Goal: Task Accomplishment & Management: Use online tool/utility

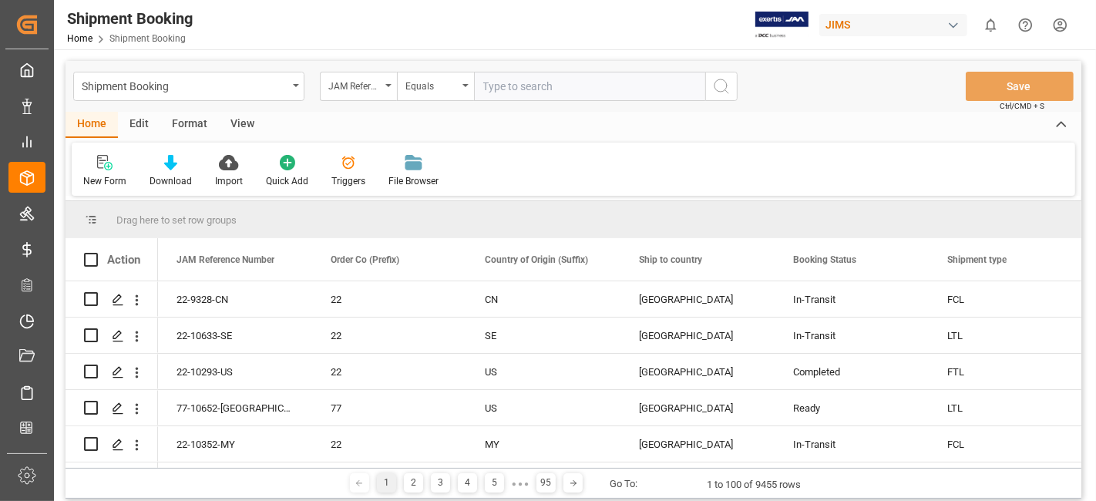
click at [509, 96] on input "text" at bounding box center [589, 86] width 231 height 29
type input "77-10175-CN"
click at [722, 81] on icon "search button" at bounding box center [721, 86] width 19 height 19
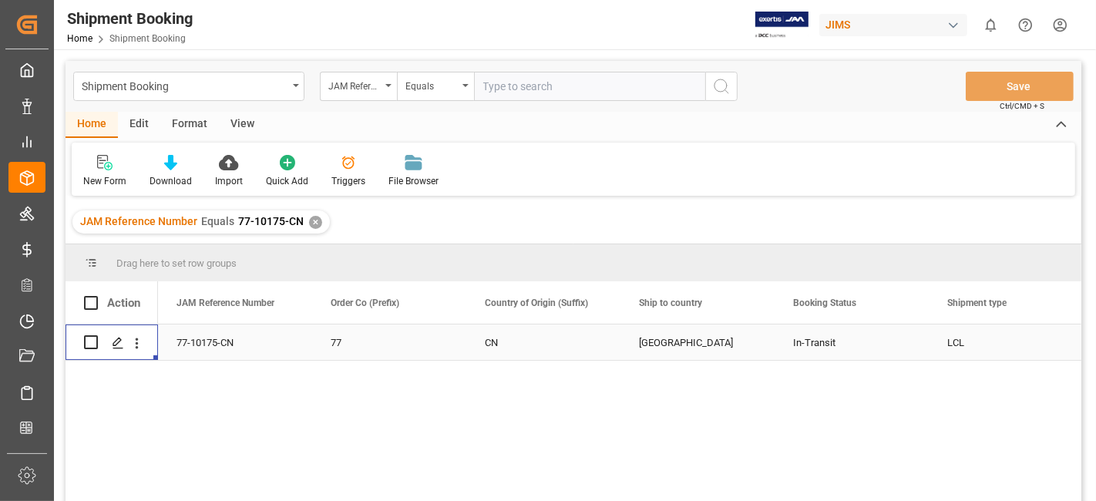
click at [121, 354] on div "Press SPACE to select this row." at bounding box center [117, 343] width 23 height 29
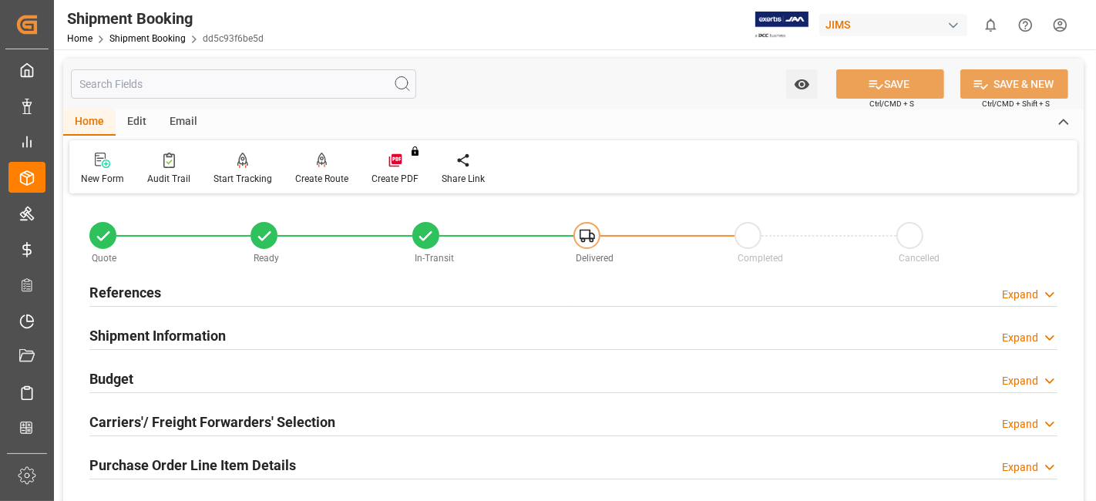
type input "37"
type input "539.4702"
type input "3767.524"
type input "1800"
type input "147612.647"
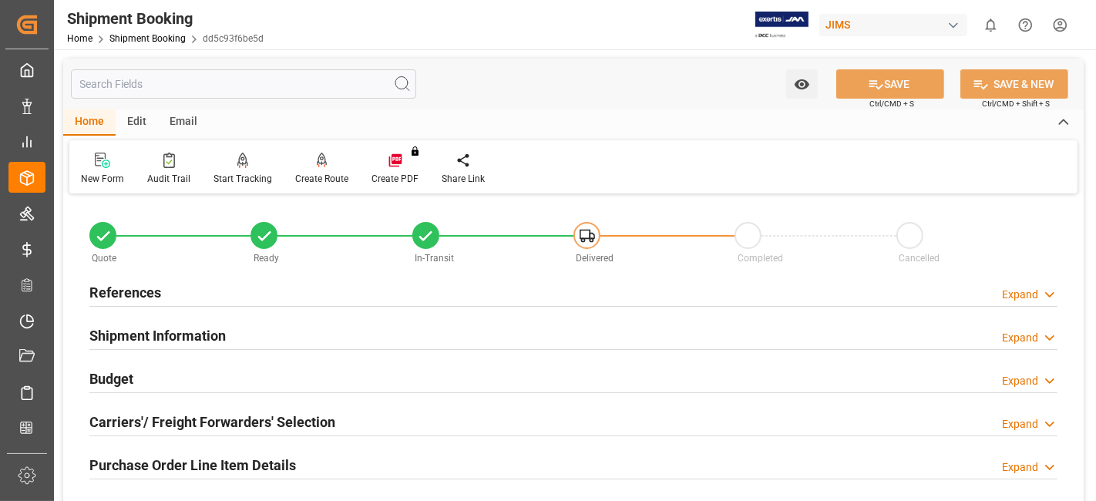
click at [151, 376] on div "Budget Expand" at bounding box center [573, 377] width 968 height 29
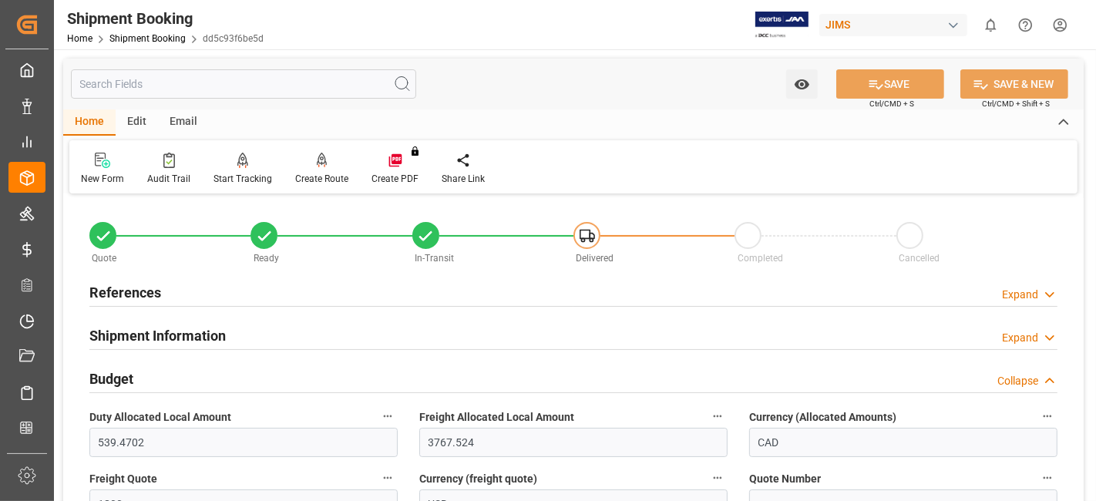
click at [175, 338] on h2 "Shipment Information" at bounding box center [157, 335] width 136 height 21
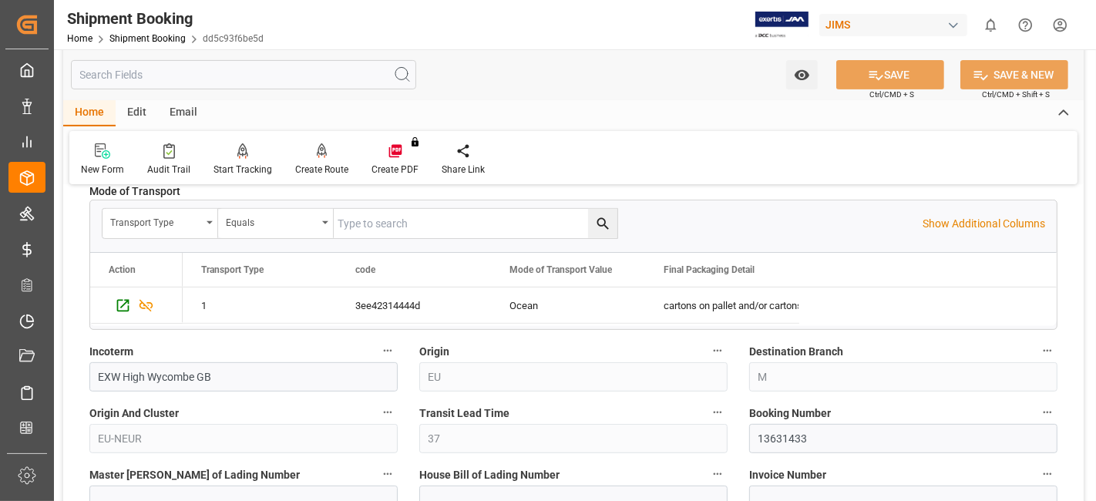
scroll to position [463, 0]
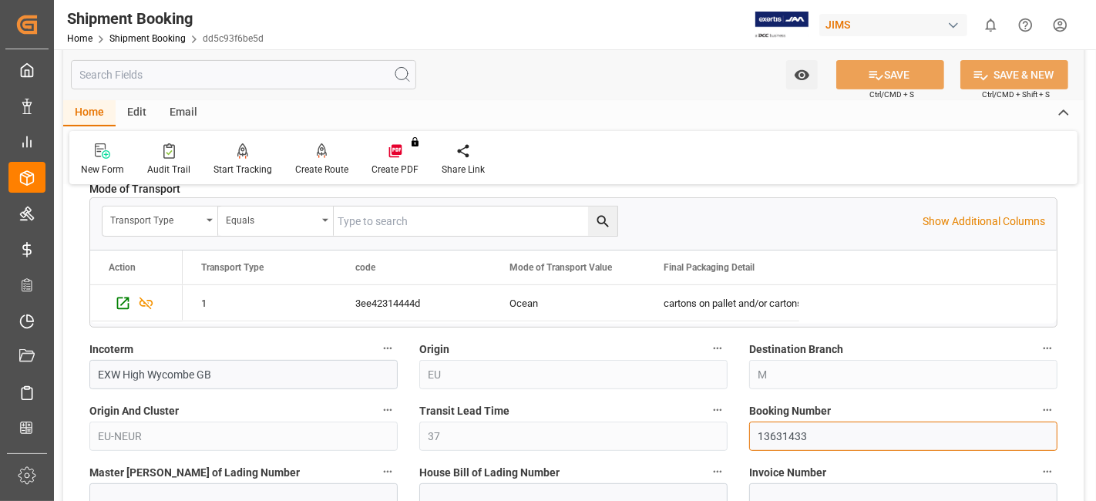
click at [780, 441] on input "13631433" at bounding box center [903, 436] width 308 height 29
